Goal: Task Accomplishment & Management: Complete application form

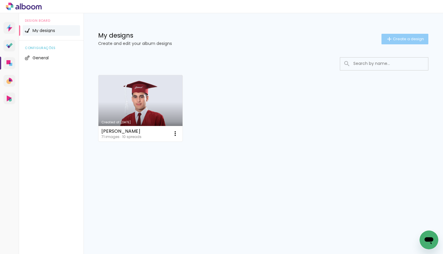
click at [407, 40] on span "Create a design" at bounding box center [408, 39] width 31 height 4
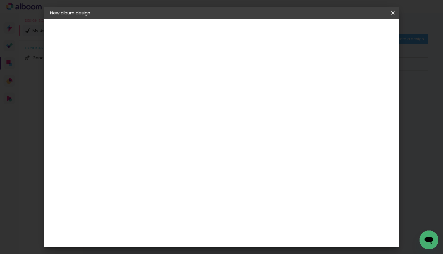
click at [163, 87] on div at bounding box center [145, 79] width 33 height 44
click at [146, 83] on div at bounding box center [146, 83] width 0 height 1
type input "confi"
click at [0, 0] on slot "Next" at bounding box center [0, 0] width 0 height 0
click at [207, 88] on paper-item "Free Size" at bounding box center [188, 89] width 38 height 13
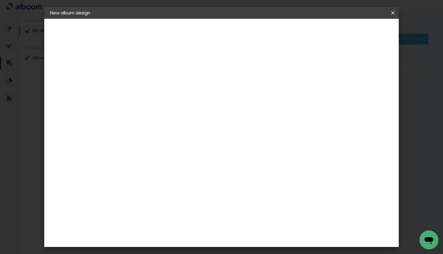
click at [0, 0] on slot "Next" at bounding box center [0, 0] width 0 height 0
type input "3"
type paper-input "3"
click at [150, 67] on input "3" at bounding box center [142, 67] width 20 height 7
click at [391, 13] on iron-icon at bounding box center [393, 13] width 7 height 6
